Goal: Task Accomplishment & Management: Use online tool/utility

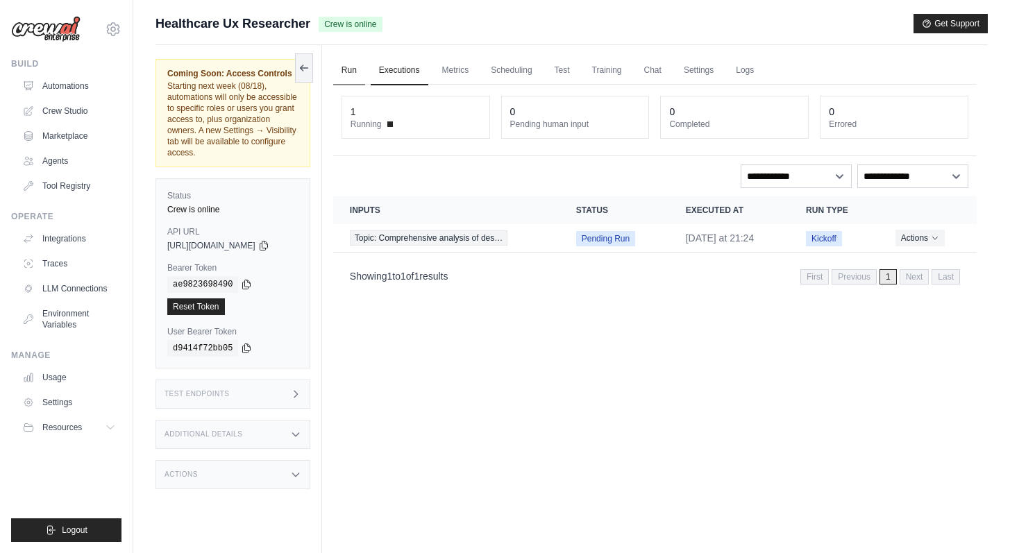
click at [349, 69] on link "Run" at bounding box center [349, 70] width 32 height 29
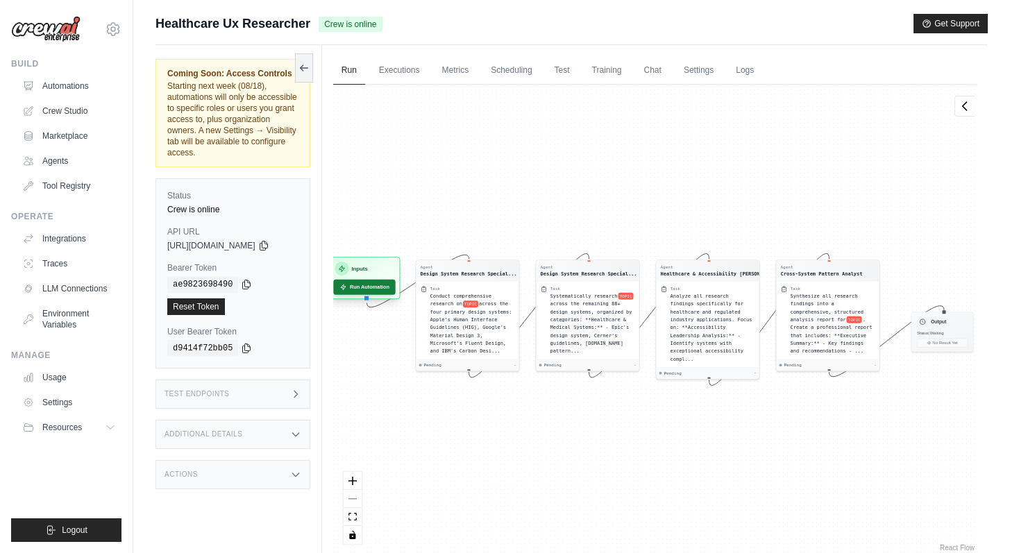
click at [361, 286] on button "Run Automation" at bounding box center [364, 287] width 62 height 15
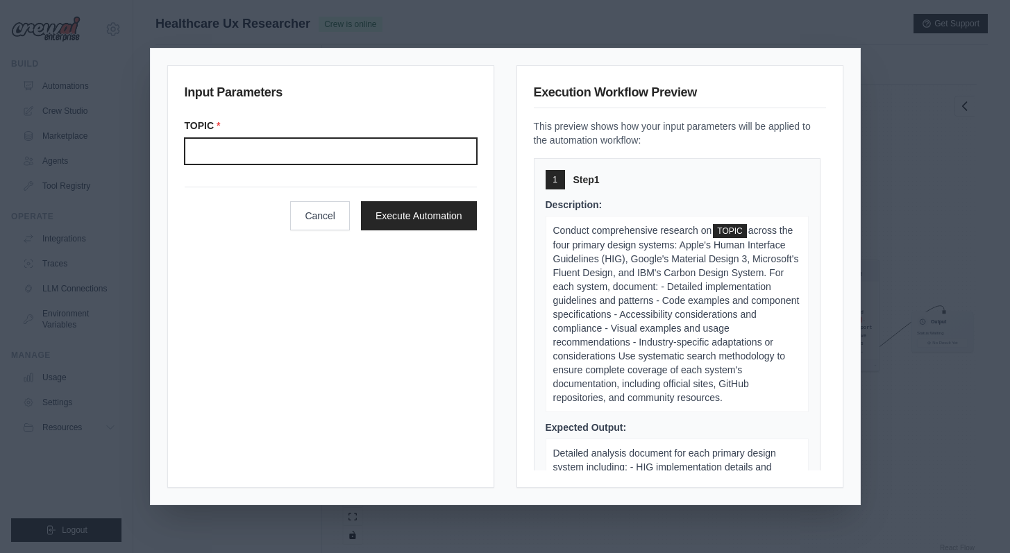
click at [299, 145] on input "Topic" at bounding box center [331, 151] width 292 height 26
type input "*****"
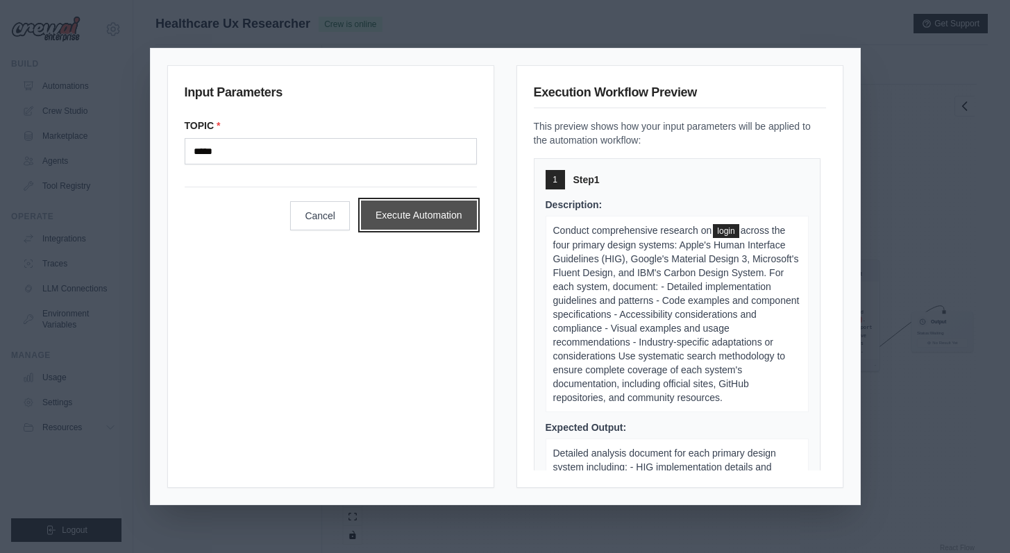
click at [438, 215] on button "Execute Automation" at bounding box center [419, 215] width 116 height 29
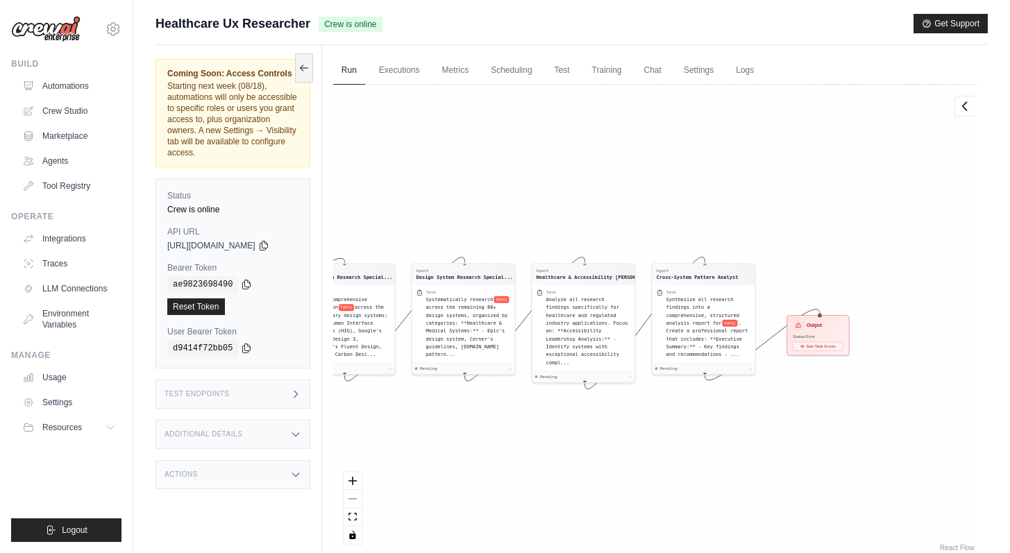
drag, startPoint x: 930, startPoint y: 410, endPoint x: 806, endPoint y: 413, distance: 124.3
click at [806, 413] on div "Agent Design System Research Special... Task Conduct comprehensive research on …" at bounding box center [654, 320] width 643 height 470
click at [822, 326] on h3 "Output" at bounding box center [814, 324] width 15 height 7
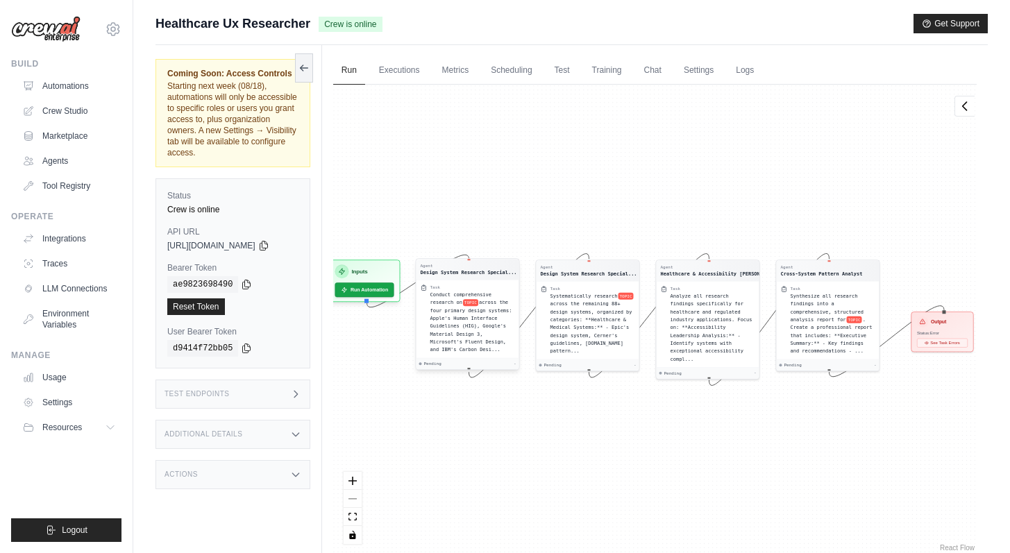
click at [485, 282] on div "Task Conduct comprehensive research on TOPIC across the four primary design sys…" at bounding box center [467, 319] width 103 height 78
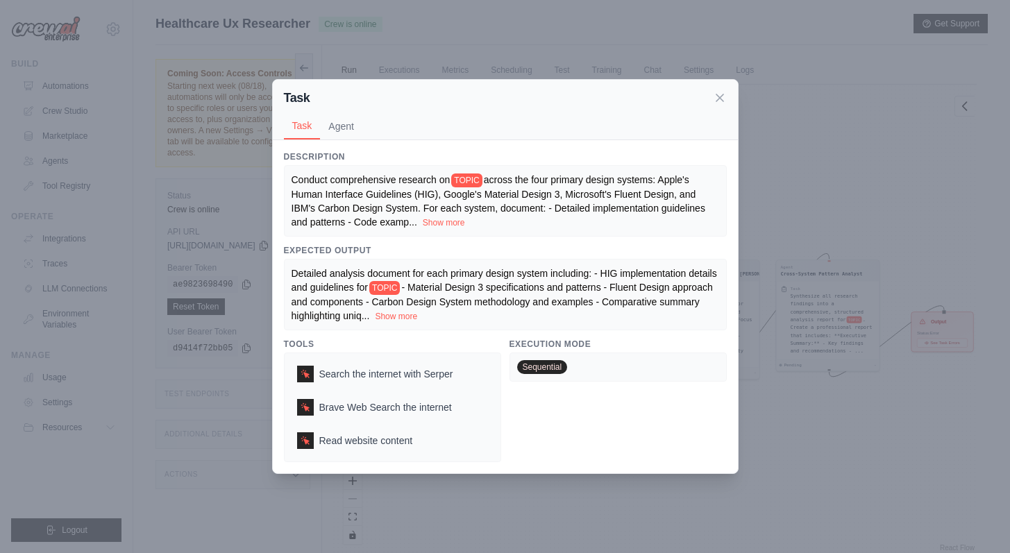
click at [905, 147] on div "Task Task Agent Description Conduct comprehensive research on TOPIC across the …" at bounding box center [505, 276] width 1010 height 553
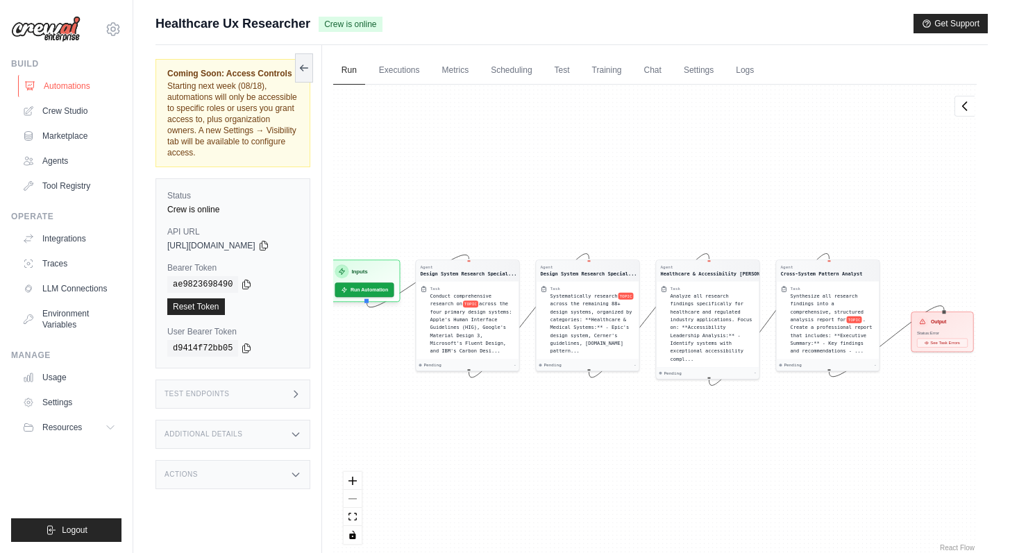
click at [53, 89] on link "Automations" at bounding box center [70, 86] width 105 height 22
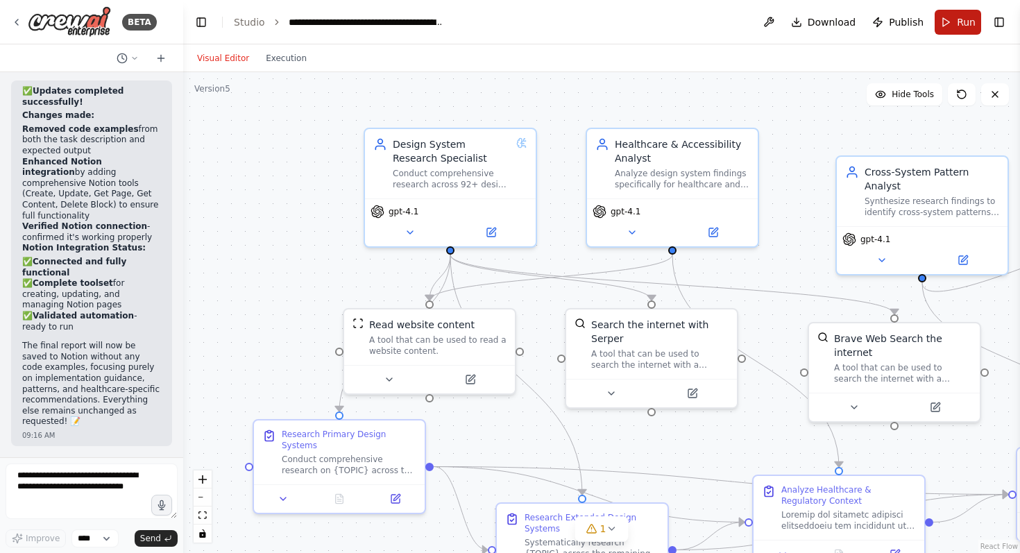
click at [959, 20] on span "Run" at bounding box center [966, 22] width 19 height 14
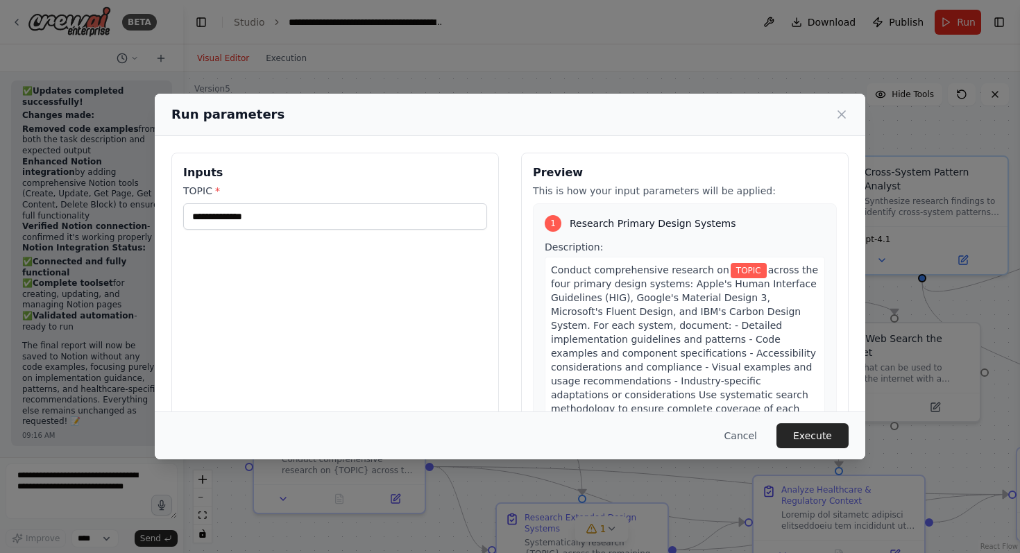
click at [201, 23] on div "Run parameters Inputs TOPIC * Preview This is how your input parameters will be…" at bounding box center [510, 276] width 1020 height 553
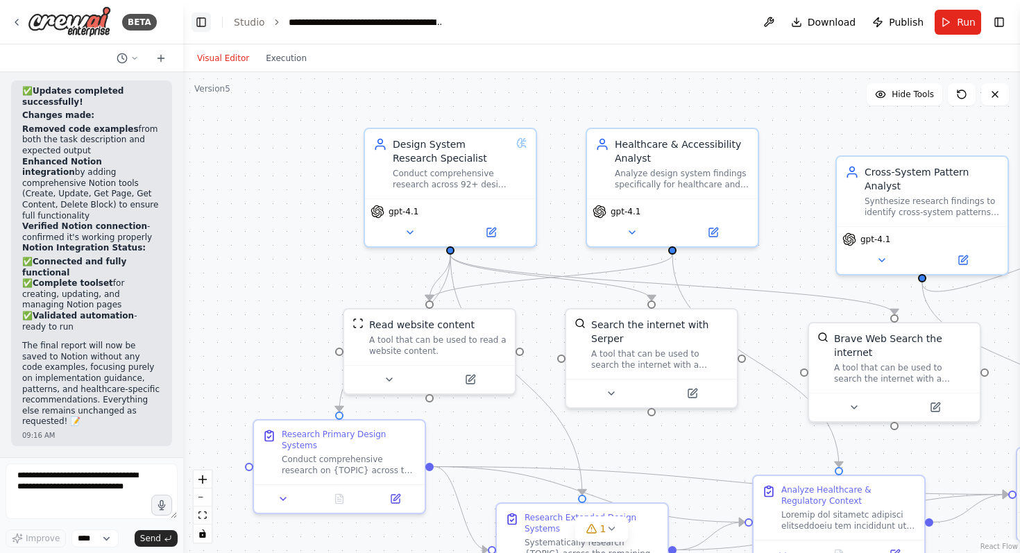
click at [196, 22] on button "Toggle Left Sidebar" at bounding box center [201, 21] width 19 height 19
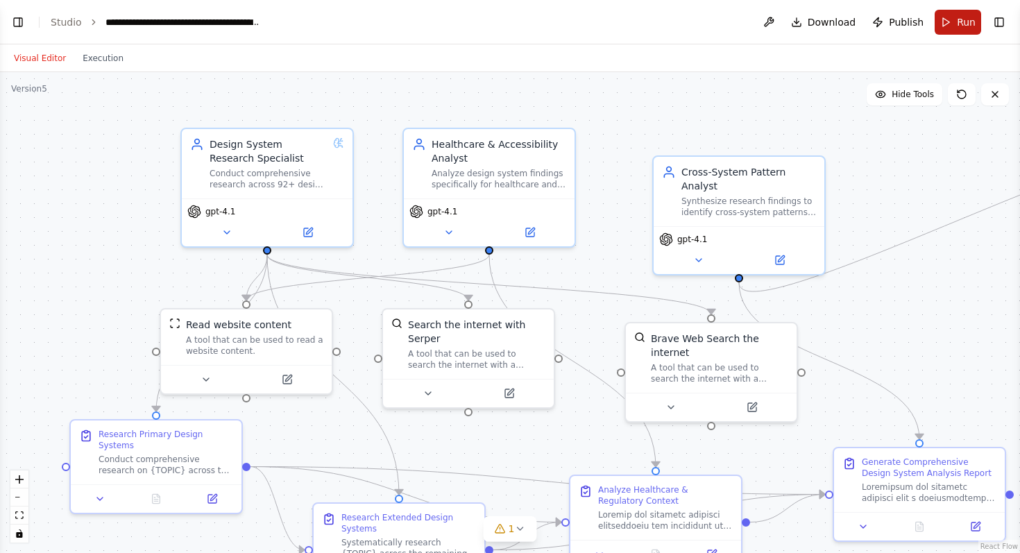
click at [952, 22] on button "Run" at bounding box center [958, 22] width 47 height 25
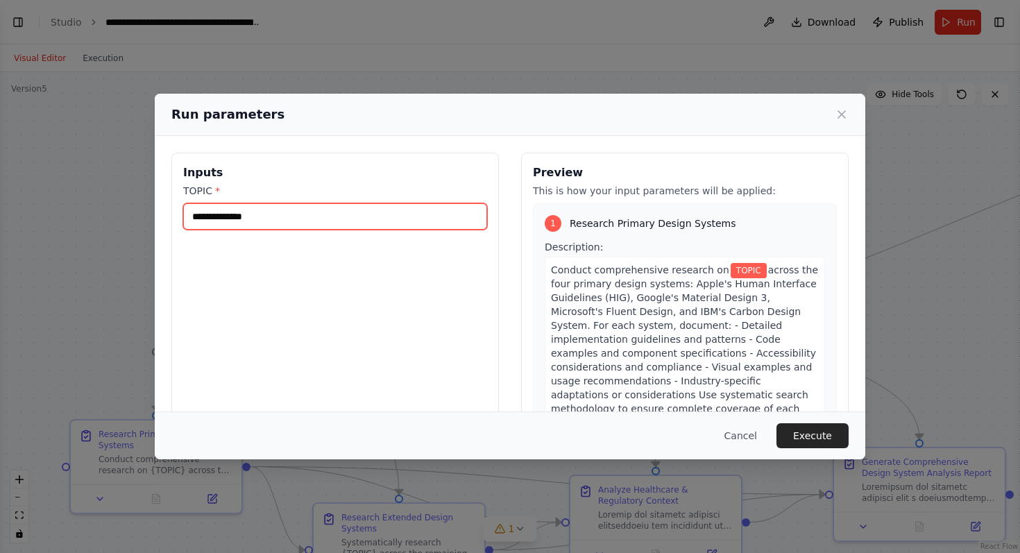
click at [298, 224] on input "TOPIC *" at bounding box center [335, 216] width 304 height 26
type input "*****"
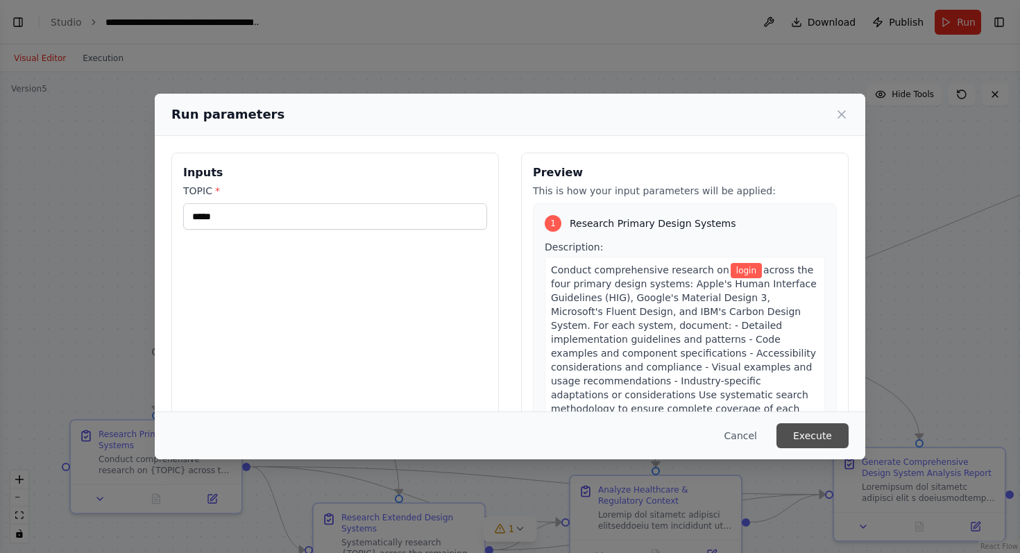
click at [821, 439] on button "Execute" at bounding box center [813, 435] width 72 height 25
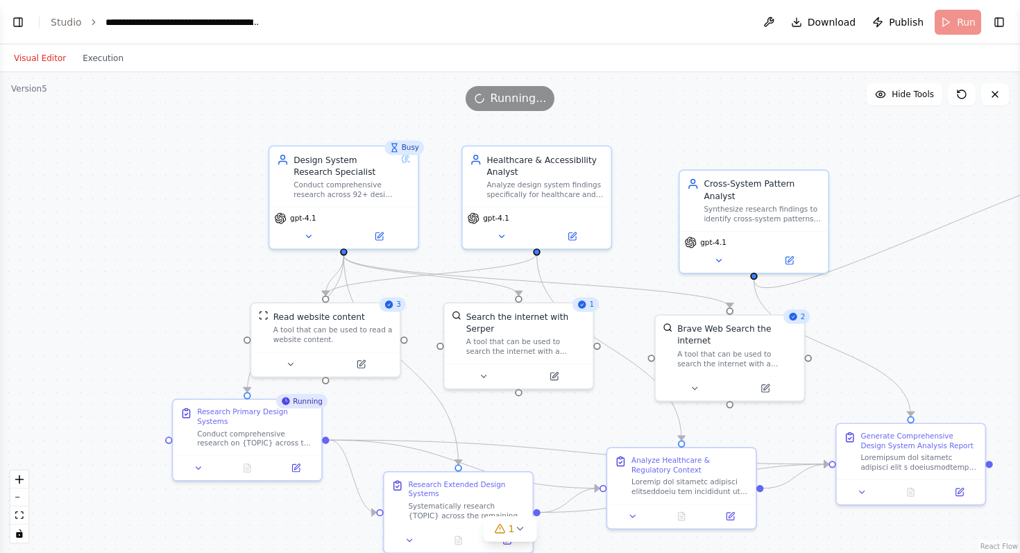
click at [679, 111] on div ".deletable-edge-delete-btn { width: 20px; height: 20px; border: 0px solid #ffff…" at bounding box center [510, 312] width 1020 height 481
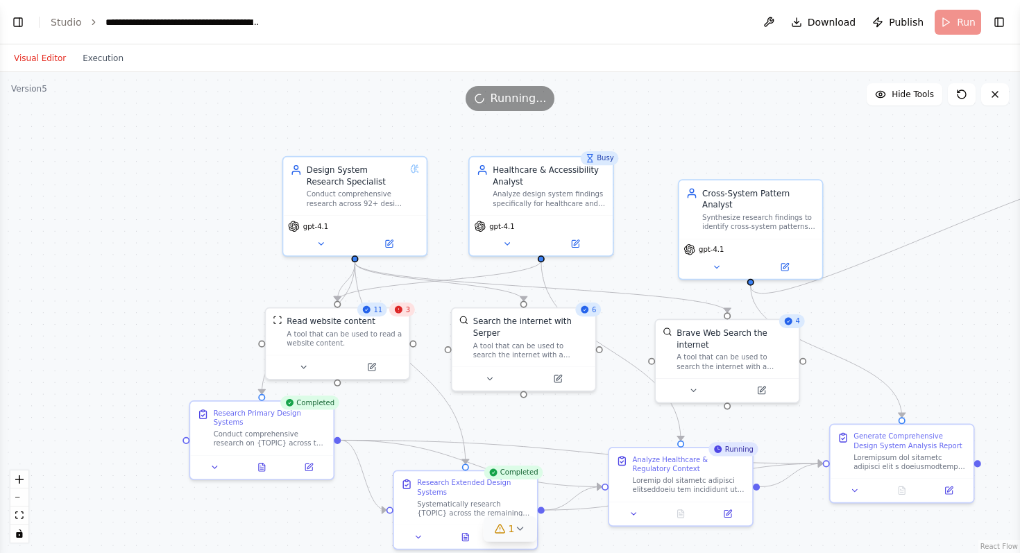
click at [518, 532] on icon at bounding box center [519, 528] width 11 height 11
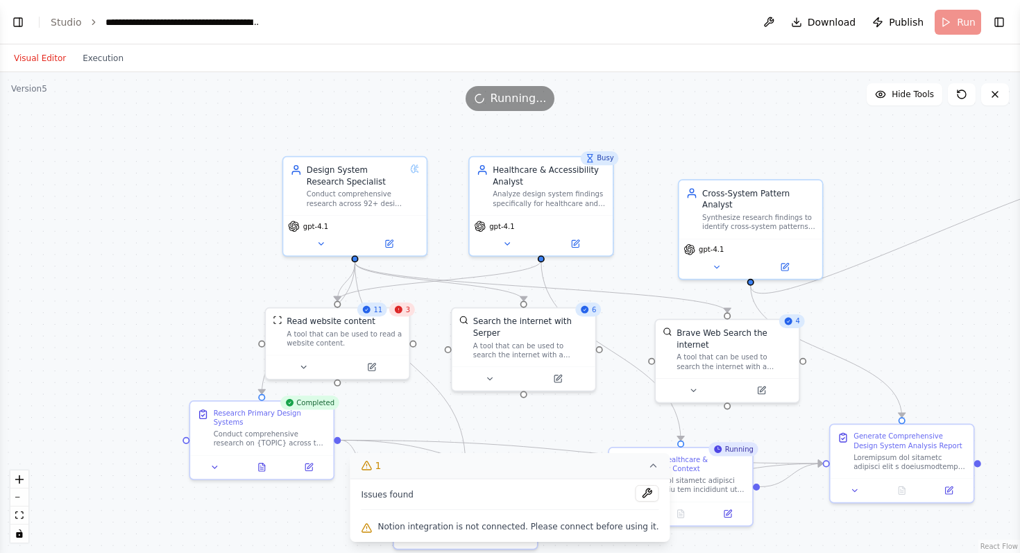
click at [929, 300] on div ".deletable-edge-delete-btn { width: 20px; height: 20px; border: 0px solid #ffff…" at bounding box center [510, 312] width 1020 height 481
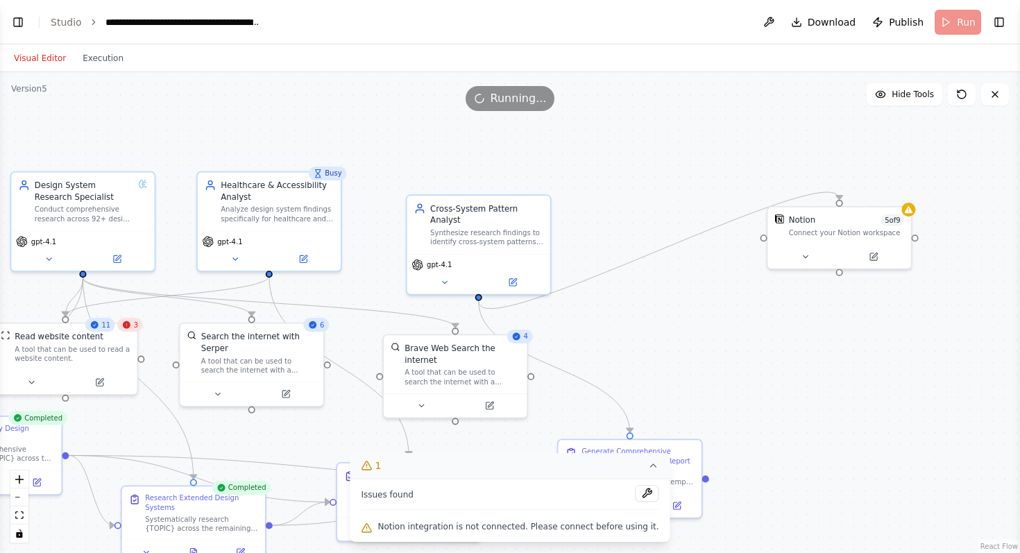
drag, startPoint x: 956, startPoint y: 288, endPoint x: 684, endPoint y: 303, distance: 272.5
click at [684, 303] on div ".deletable-edge-delete-btn { width: 20px; height: 20px; border: 0px solid #ffff…" at bounding box center [510, 312] width 1020 height 481
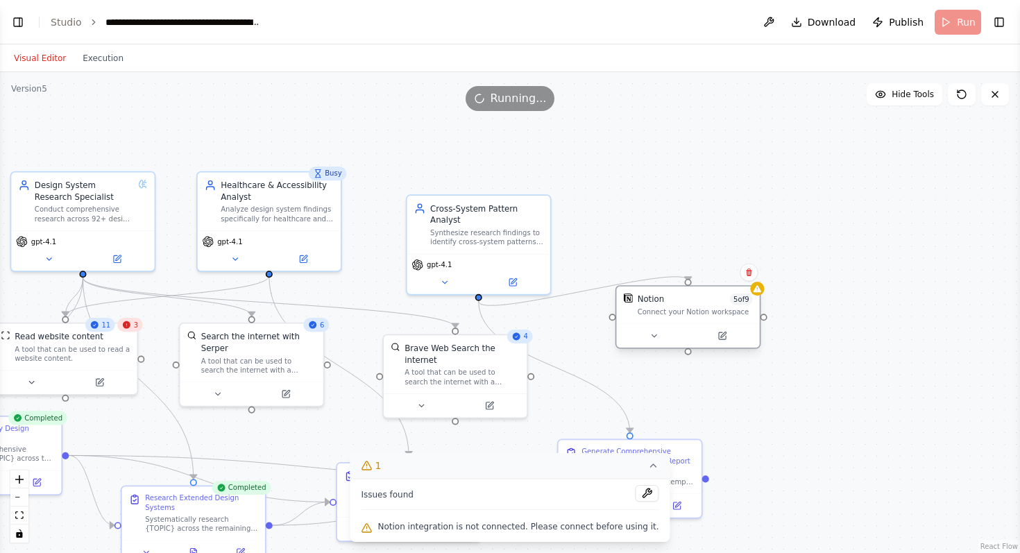
drag, startPoint x: 851, startPoint y: 239, endPoint x: 704, endPoint y: 323, distance: 169.1
click at [704, 323] on div "Notion 5 of 9 Connect your Notion workspace" at bounding box center [687, 305] width 143 height 37
click at [689, 308] on div "Connect your Notion workspace" at bounding box center [695, 312] width 115 height 9
click at [653, 332] on icon at bounding box center [654, 335] width 9 height 9
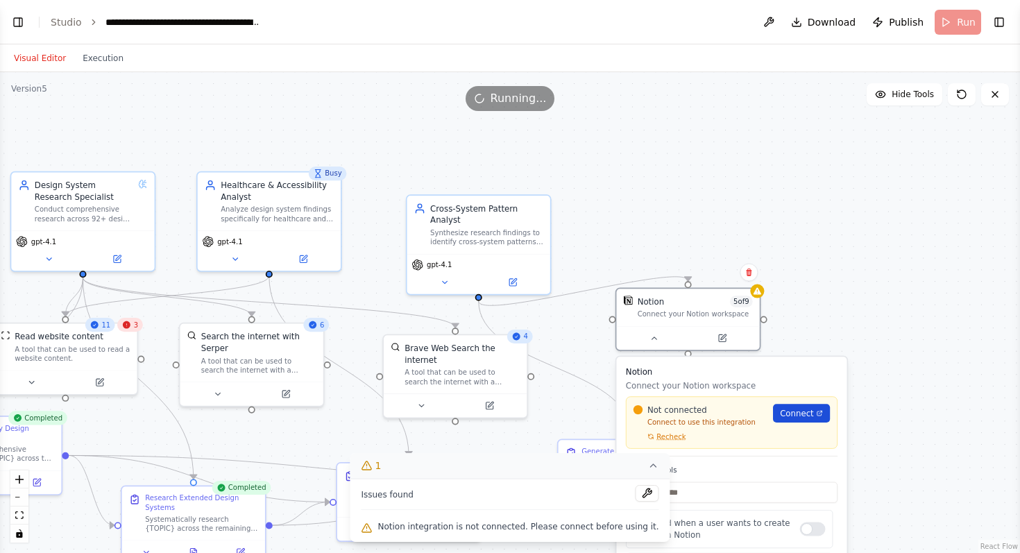
click at [805, 419] on span "Connect" at bounding box center [797, 413] width 34 height 12
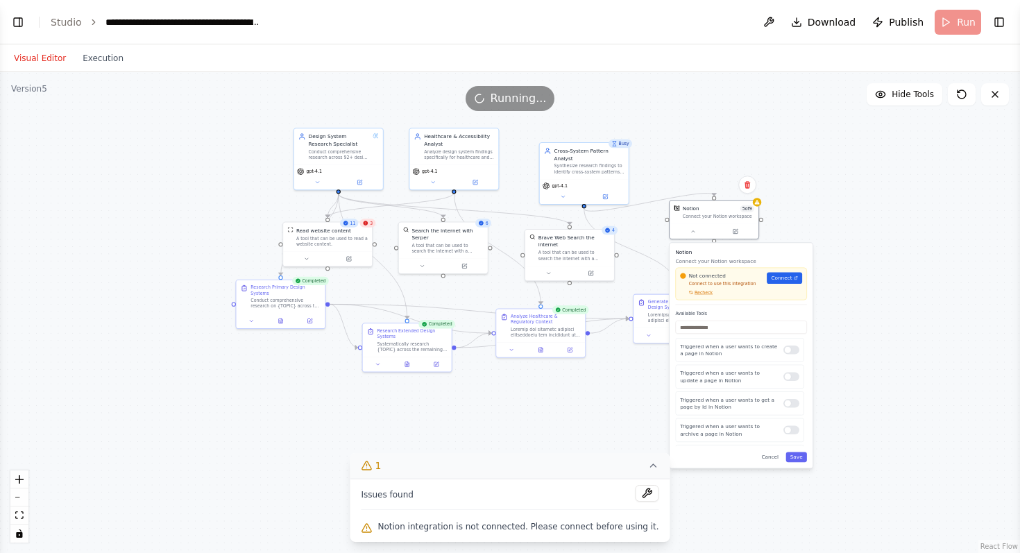
drag, startPoint x: 841, startPoint y: 361, endPoint x: 868, endPoint y: 268, distance: 96.9
click at [868, 268] on div ".deletable-edge-delete-btn { width: 20px; height: 20px; border: 0px solid #ffff…" at bounding box center [510, 312] width 1020 height 481
click at [750, 181] on icon at bounding box center [747, 184] width 8 height 8
click at [700, 185] on button "Confirm" at bounding box center [708, 184] width 49 height 17
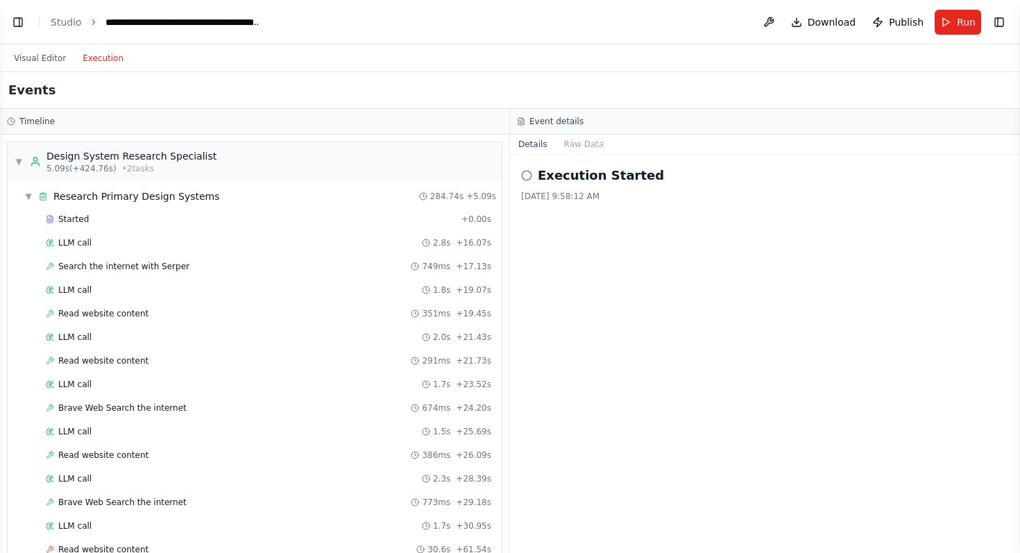
click at [93, 59] on button "Execution" at bounding box center [103, 58] width 58 height 17
click at [22, 56] on button "Visual Editor" at bounding box center [40, 58] width 69 height 17
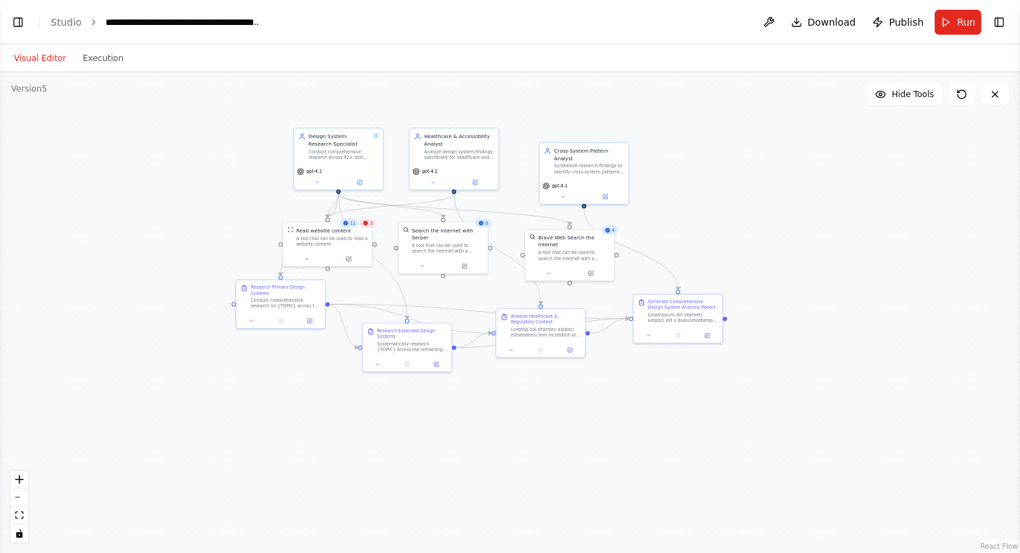
click at [771, 174] on div ".deletable-edge-delete-btn { width: 20px; height: 20px; border: 0px solid #ffff…" at bounding box center [510, 312] width 1020 height 481
click at [953, 21] on button "Run" at bounding box center [958, 22] width 47 height 25
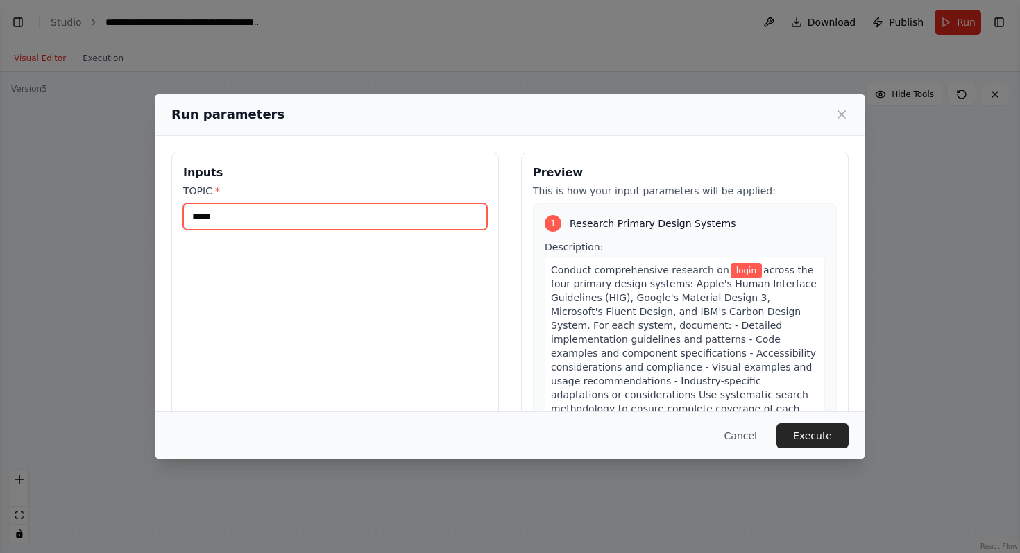
click at [394, 223] on input "*****" at bounding box center [335, 216] width 304 height 26
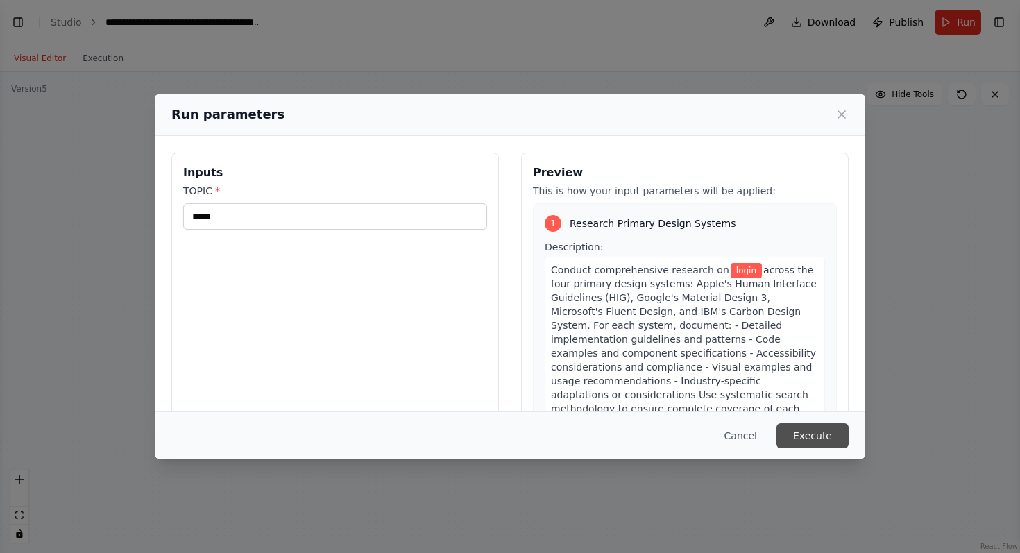
click at [824, 431] on button "Execute" at bounding box center [813, 435] width 72 height 25
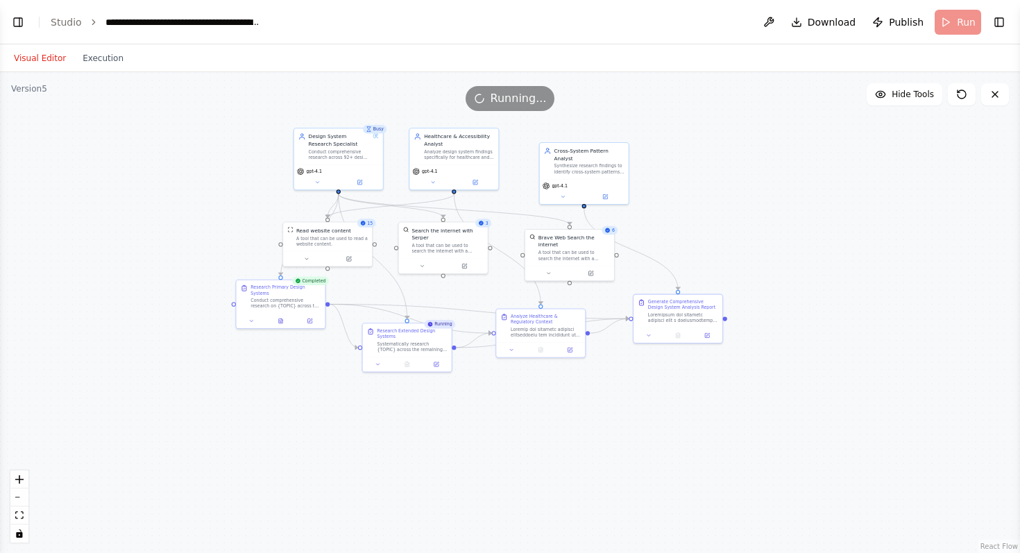
click at [780, 182] on div ".deletable-edge-delete-btn { width: 20px; height: 20px; border: 0px solid #ffff…" at bounding box center [510, 312] width 1020 height 481
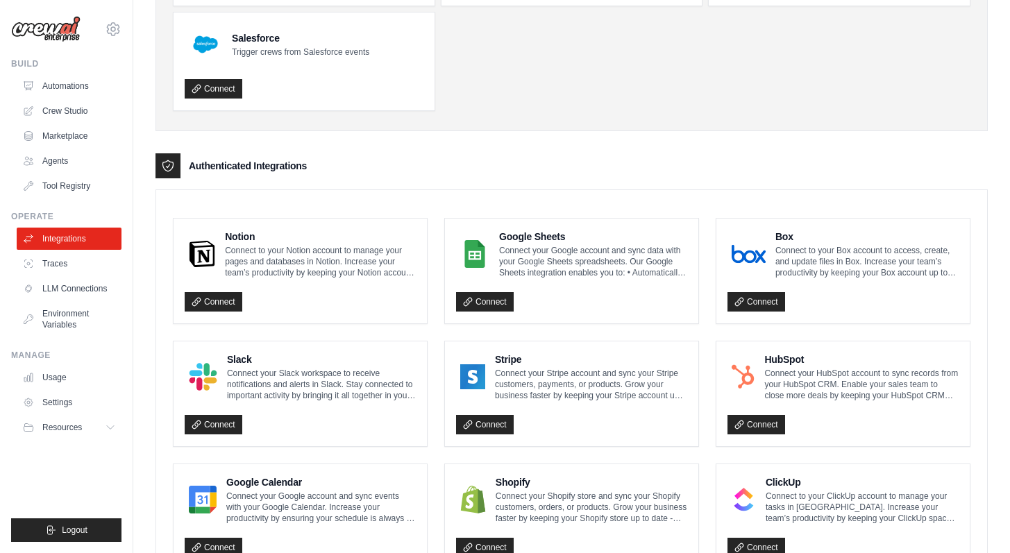
scroll to position [216, 0]
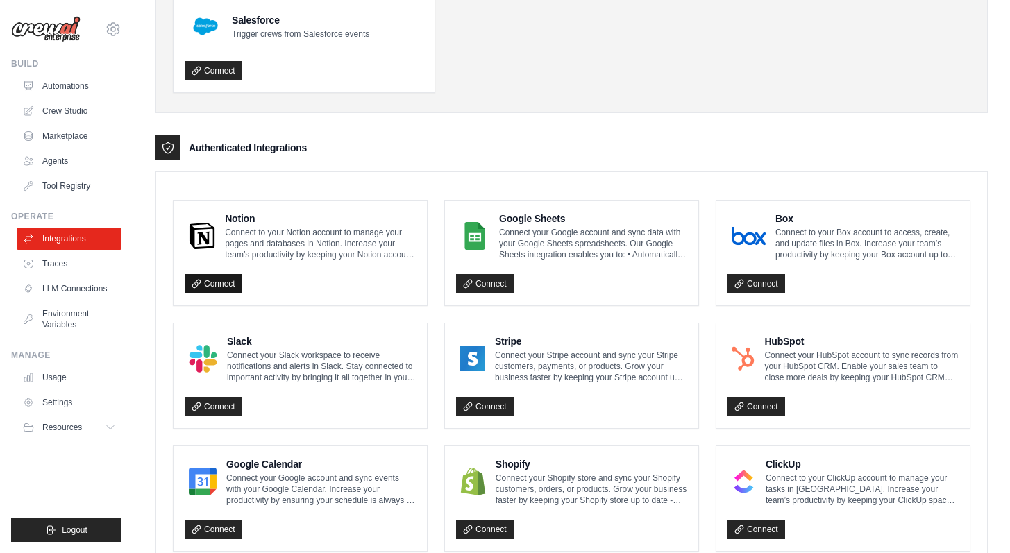
click at [212, 288] on link "Connect" at bounding box center [214, 283] width 58 height 19
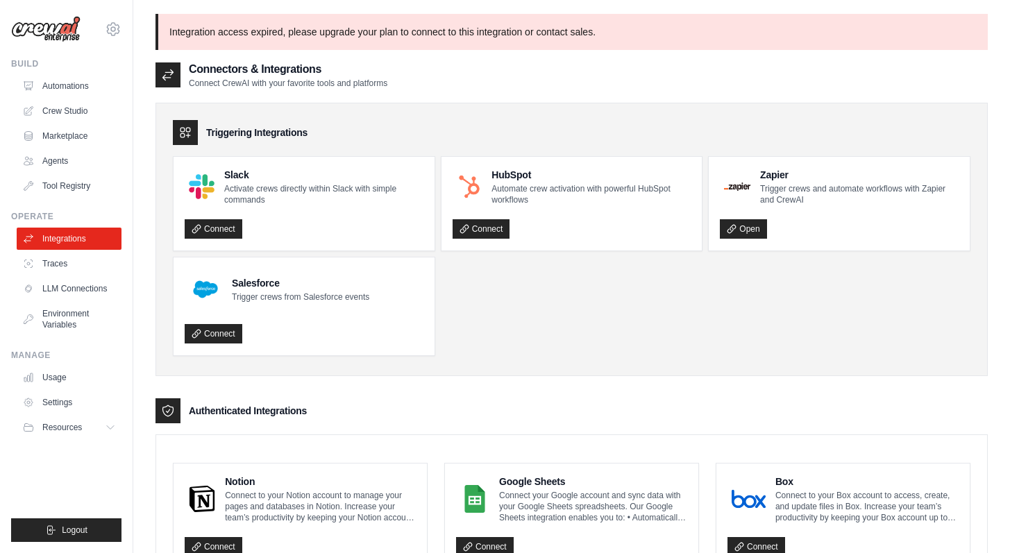
scroll to position [141, 0]
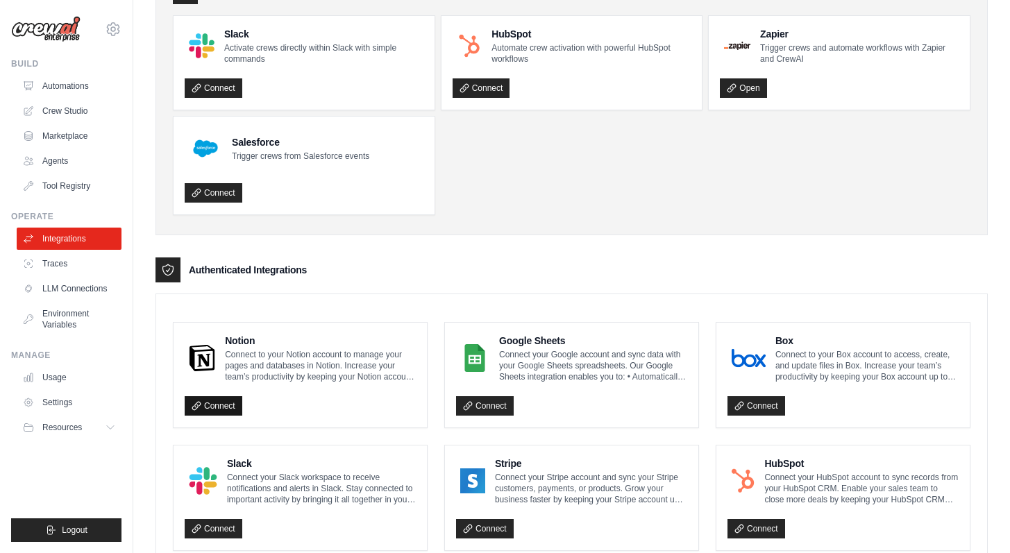
click at [224, 405] on link "Connect" at bounding box center [214, 405] width 58 height 19
click at [209, 398] on link "Connect" at bounding box center [214, 405] width 58 height 19
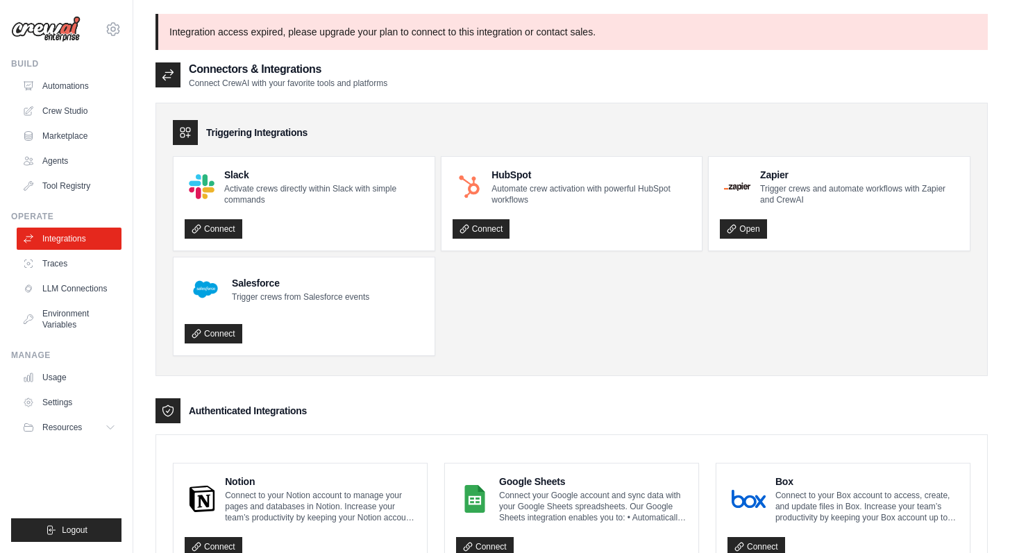
click at [855, 215] on div "Open" at bounding box center [839, 225] width 239 height 28
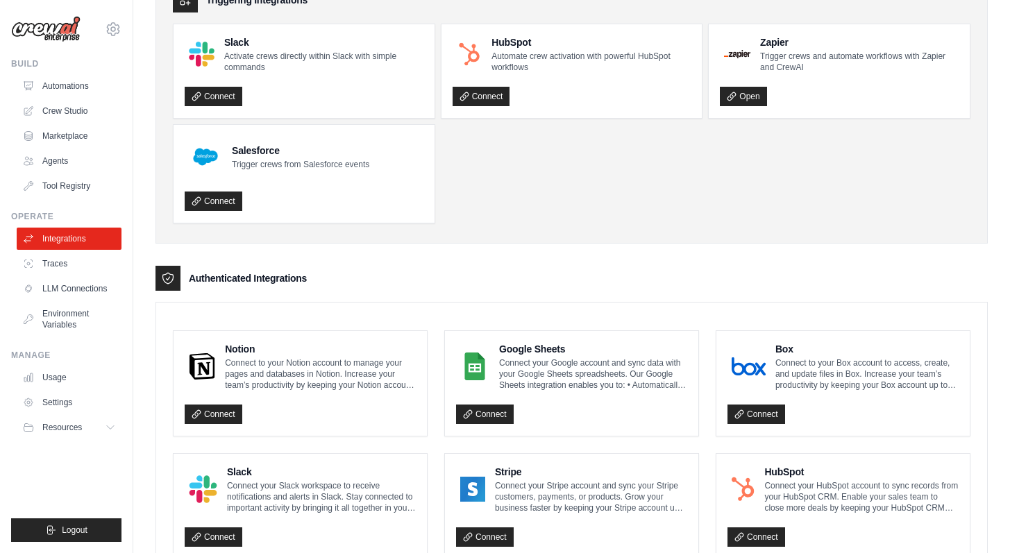
scroll to position [201, 0]
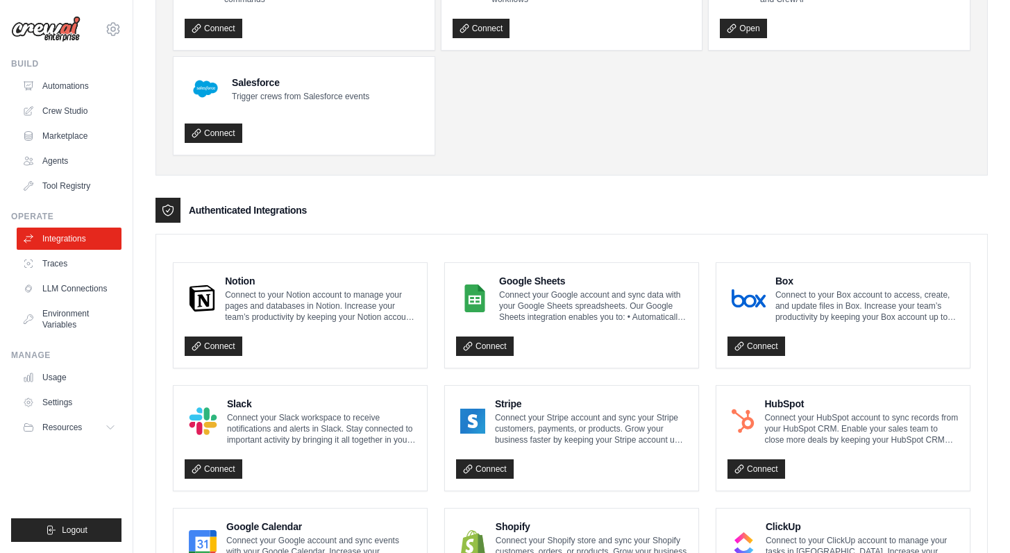
click at [331, 330] on div "Connect" at bounding box center [300, 342] width 231 height 28
click at [208, 269] on div "Notion Connect to your Notion account to manage your pages and databases in Not…" at bounding box center [300, 315] width 253 height 105
click at [206, 280] on div at bounding box center [202, 298] width 35 height 36
click at [209, 347] on link "Connect" at bounding box center [214, 346] width 58 height 19
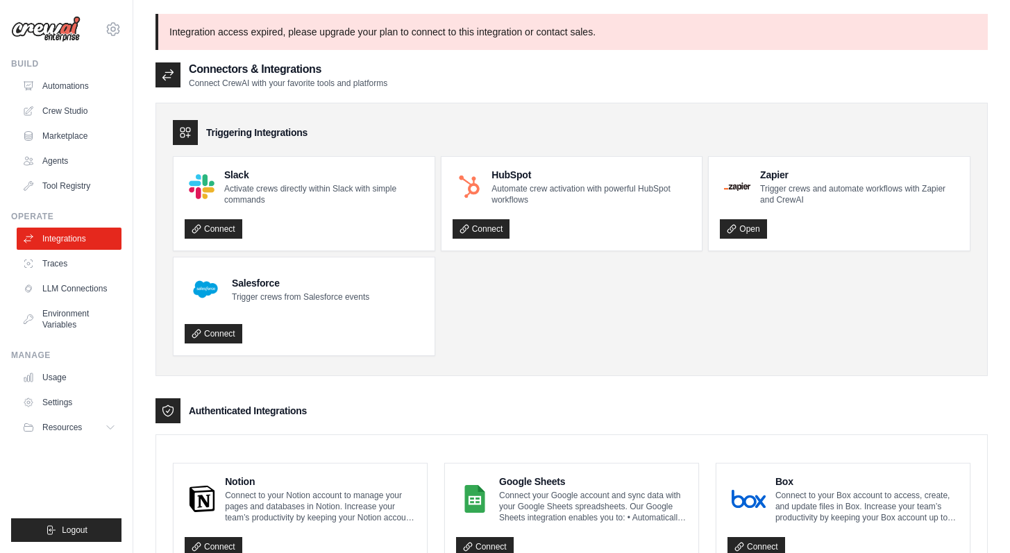
click at [284, 29] on p "Integration access expired, please upgrade your plan to connect to this integra…" at bounding box center [571, 32] width 832 height 36
click at [355, 35] on p "Integration access expired, please upgrade your plan to connect to this integra…" at bounding box center [571, 32] width 832 height 36
click at [415, 34] on p "Integration access expired, please upgrade your plan to connect to this integra…" at bounding box center [571, 32] width 832 height 36
